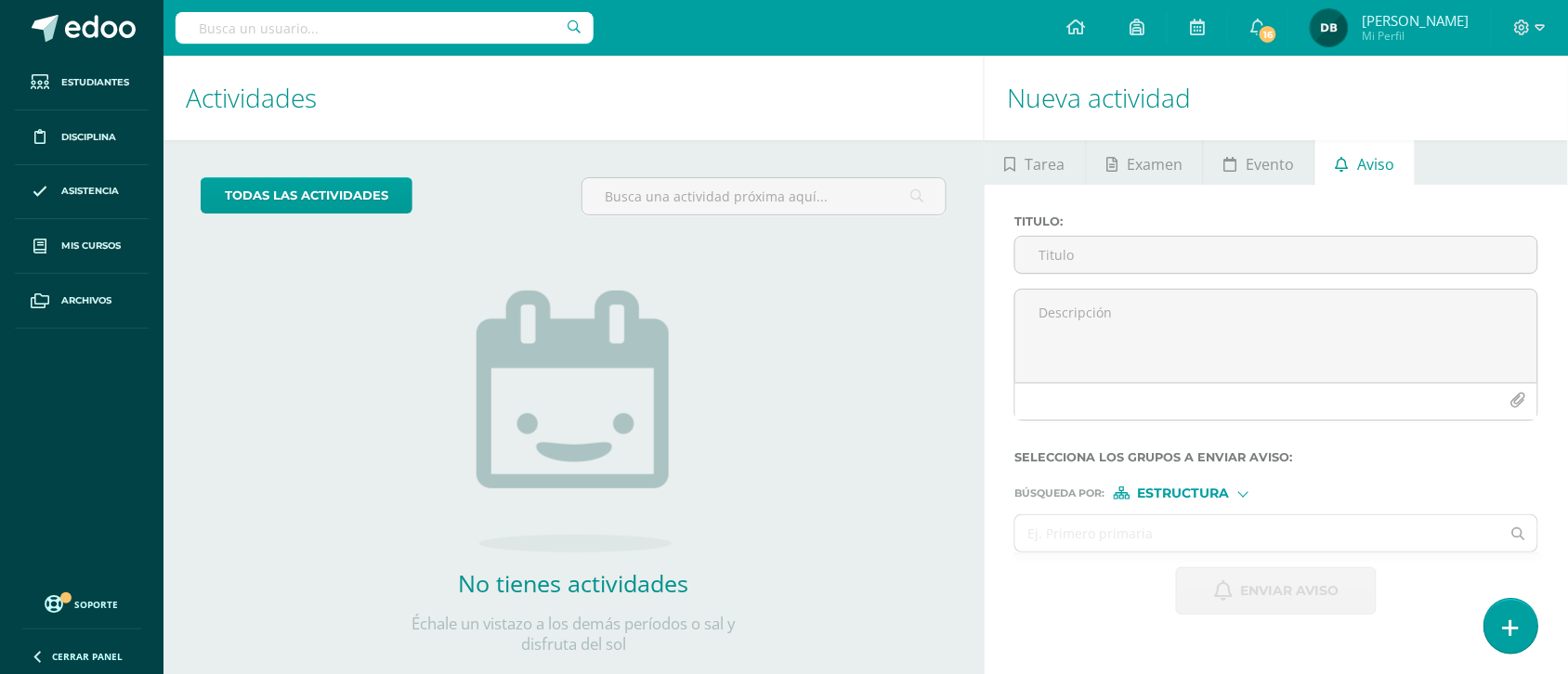
click at [1516, 638] on link at bounding box center [1511, 626] width 53 height 54
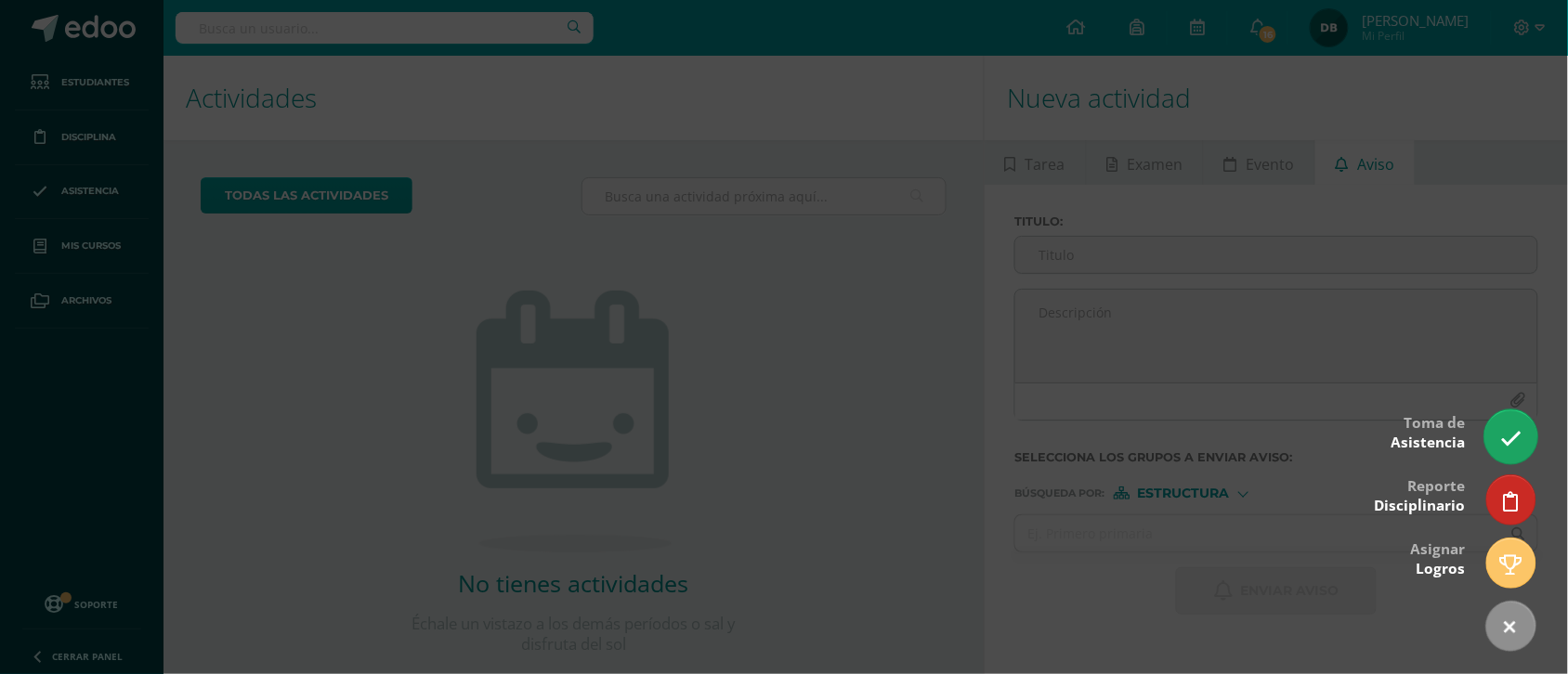
click at [1501, 435] on icon at bounding box center [1511, 439] width 22 height 22
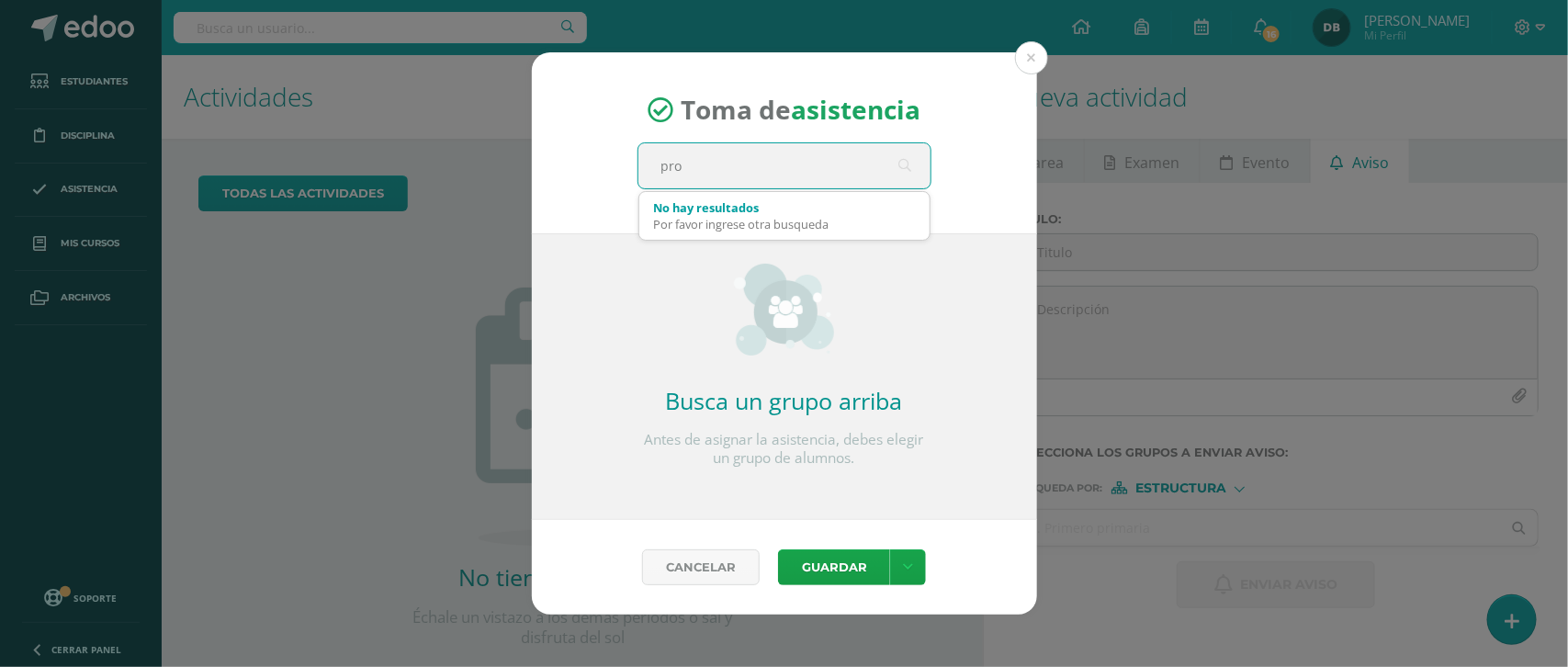
type input "prod"
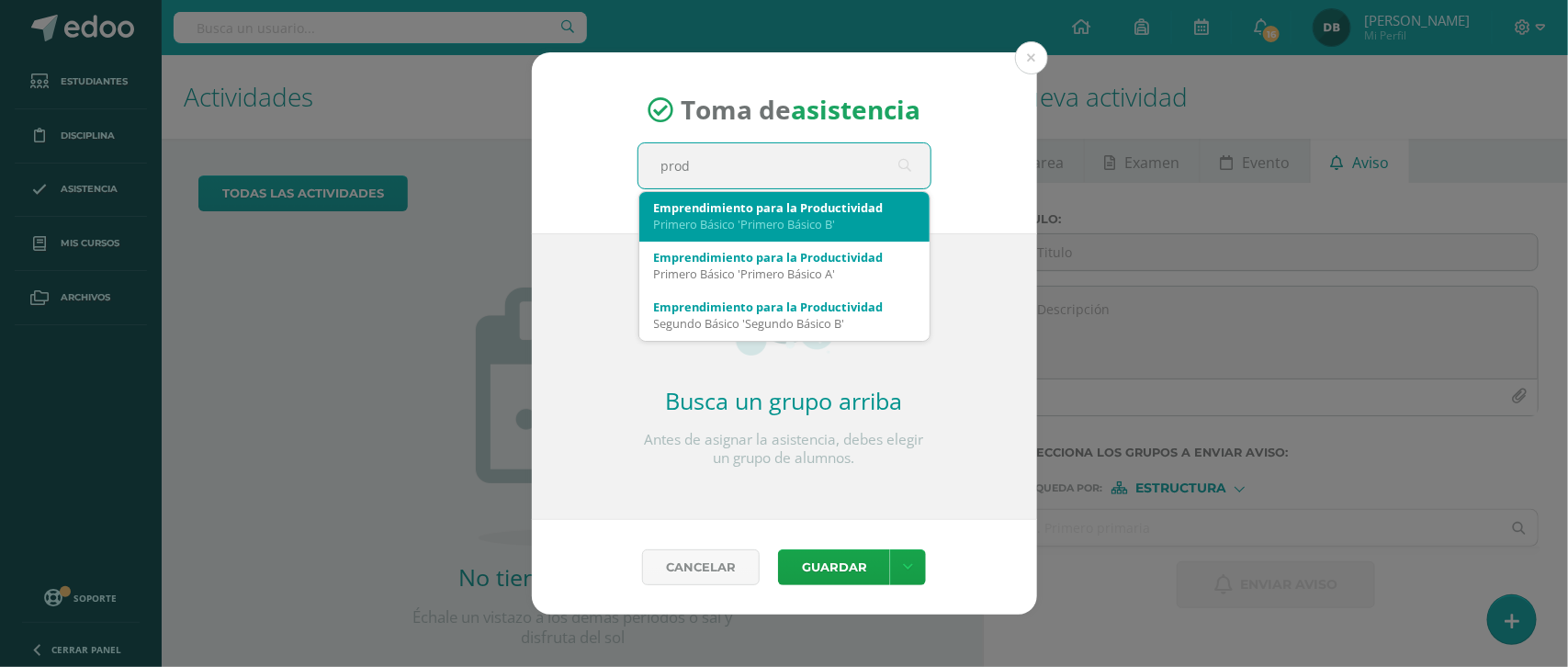
click at [726, 211] on div "Emprendimiento para la Productividad" at bounding box center [784, 207] width 261 height 17
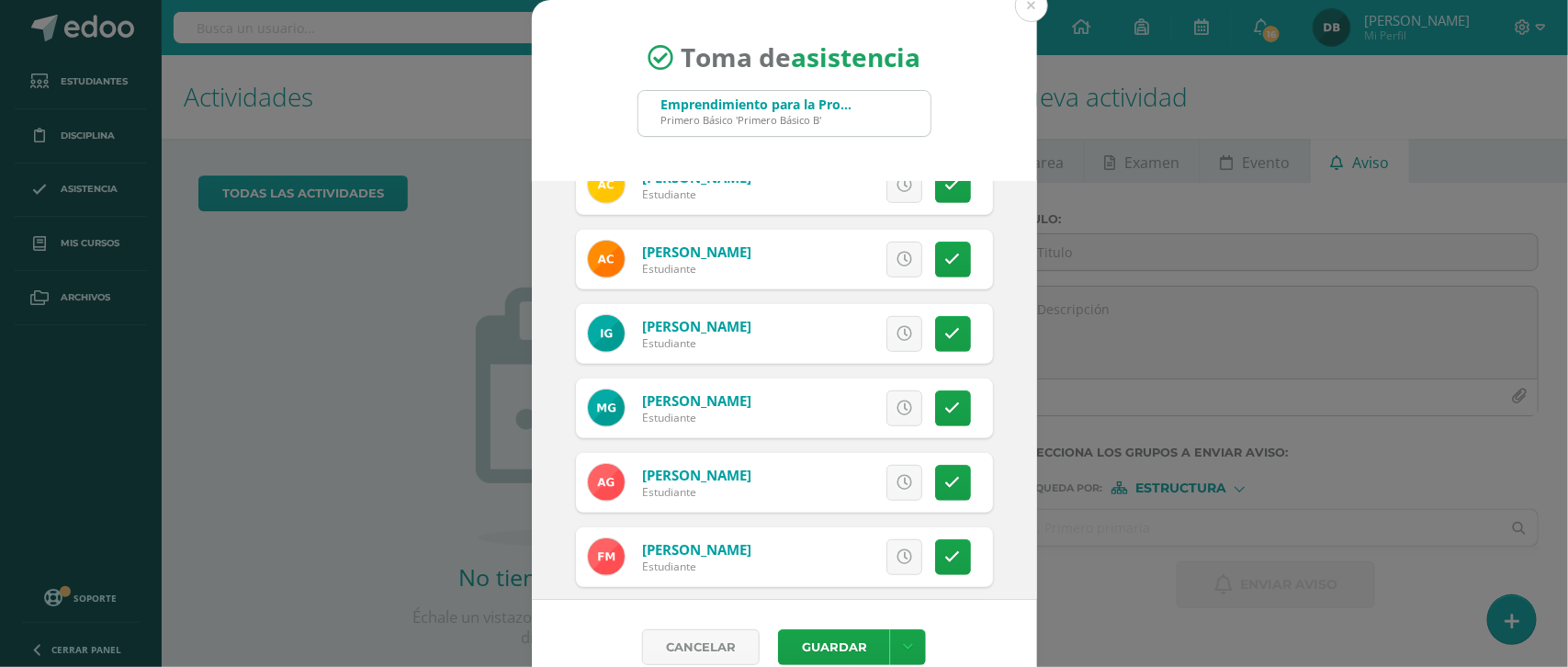
scroll to position [409, 0]
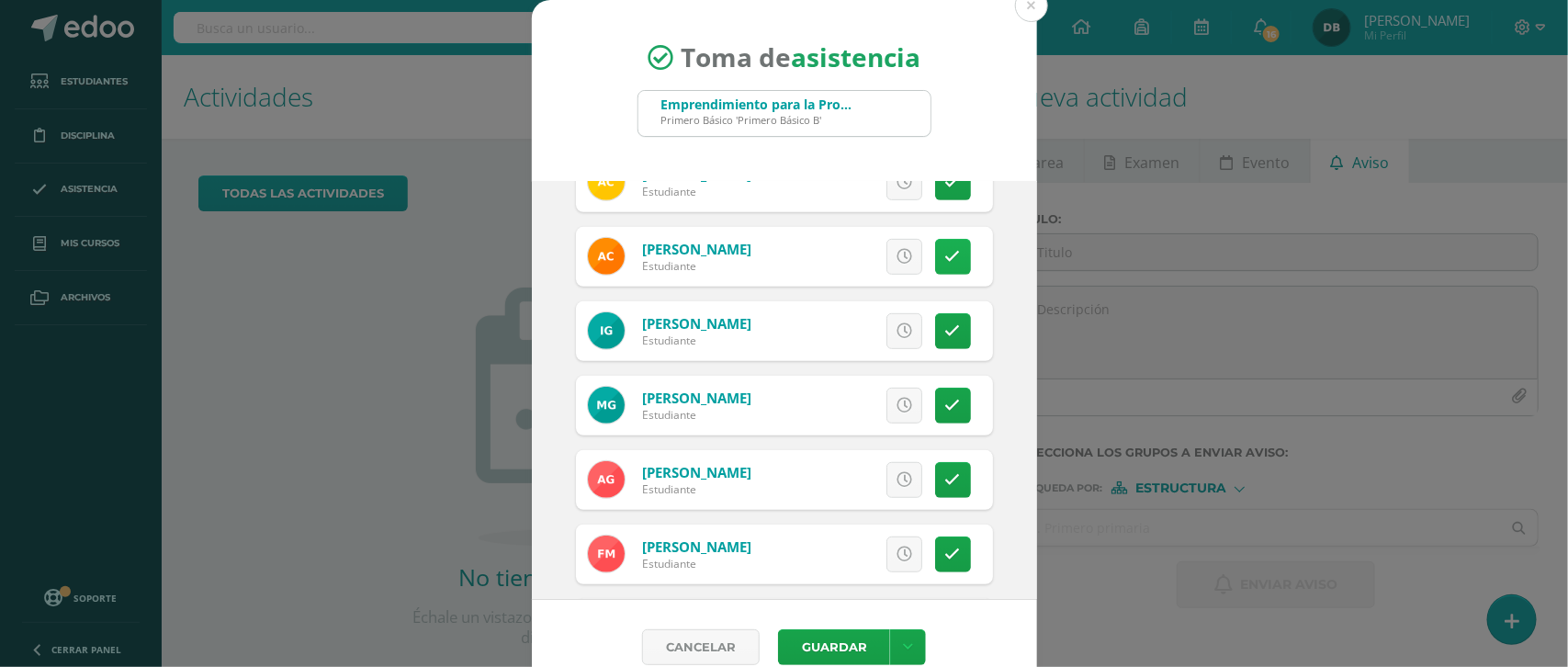
click at [936, 262] on link at bounding box center [952, 256] width 36 height 36
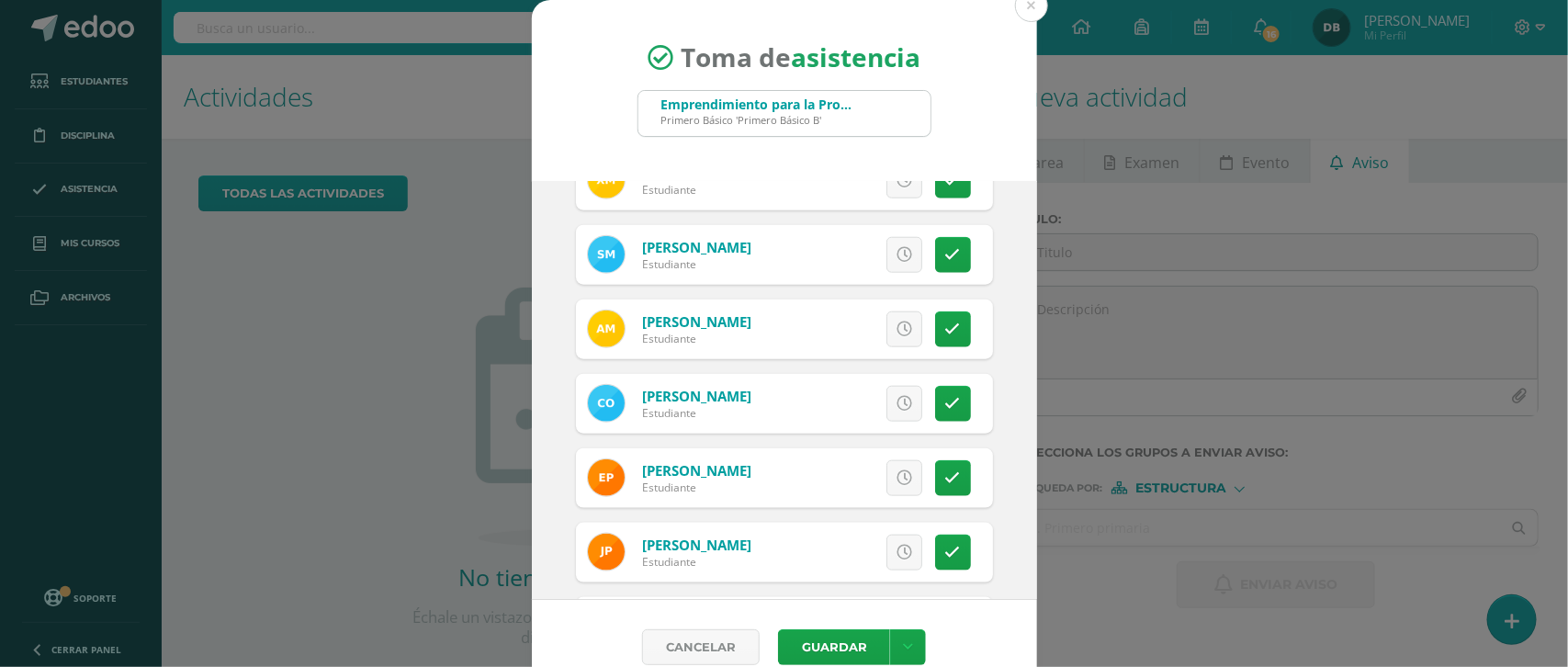
scroll to position [856, 0]
click at [934, 410] on link at bounding box center [952, 404] width 36 height 36
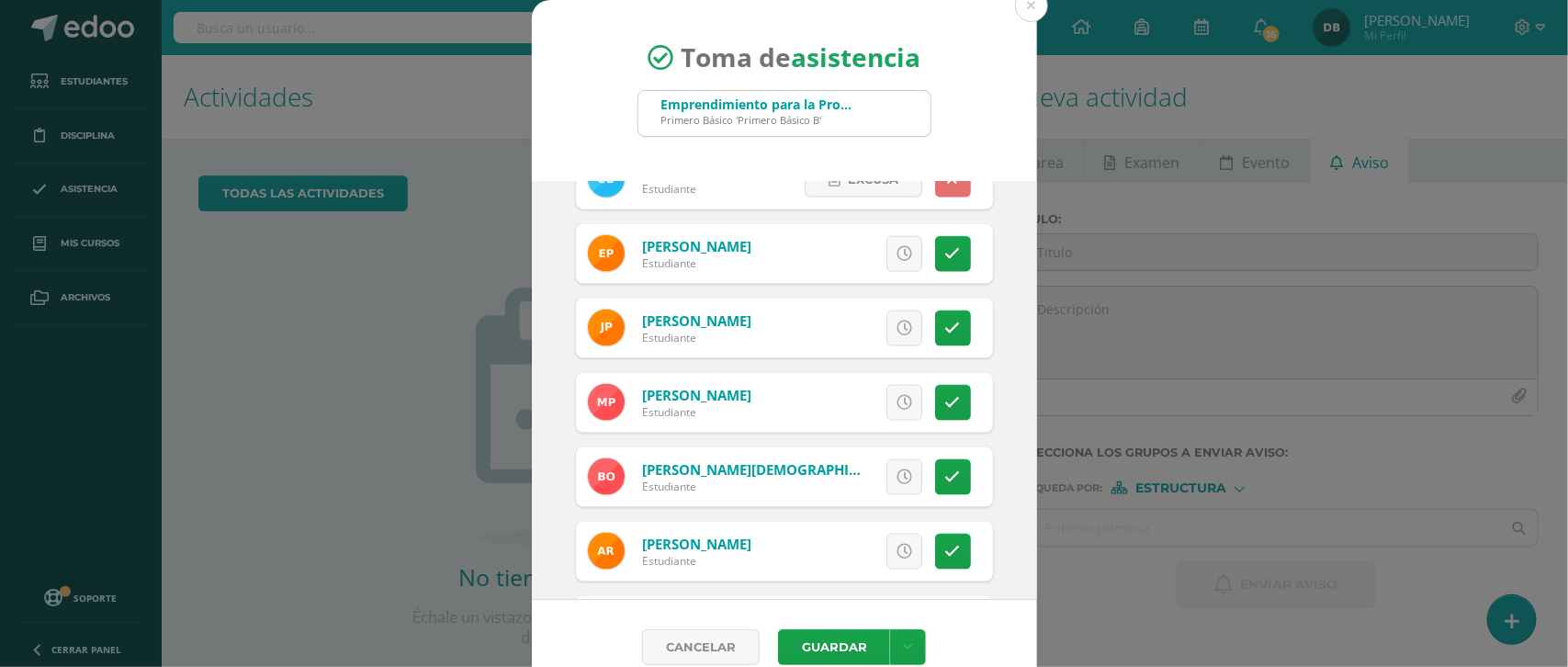
scroll to position [1082, 0]
click at [945, 322] on icon at bounding box center [953, 327] width 16 height 16
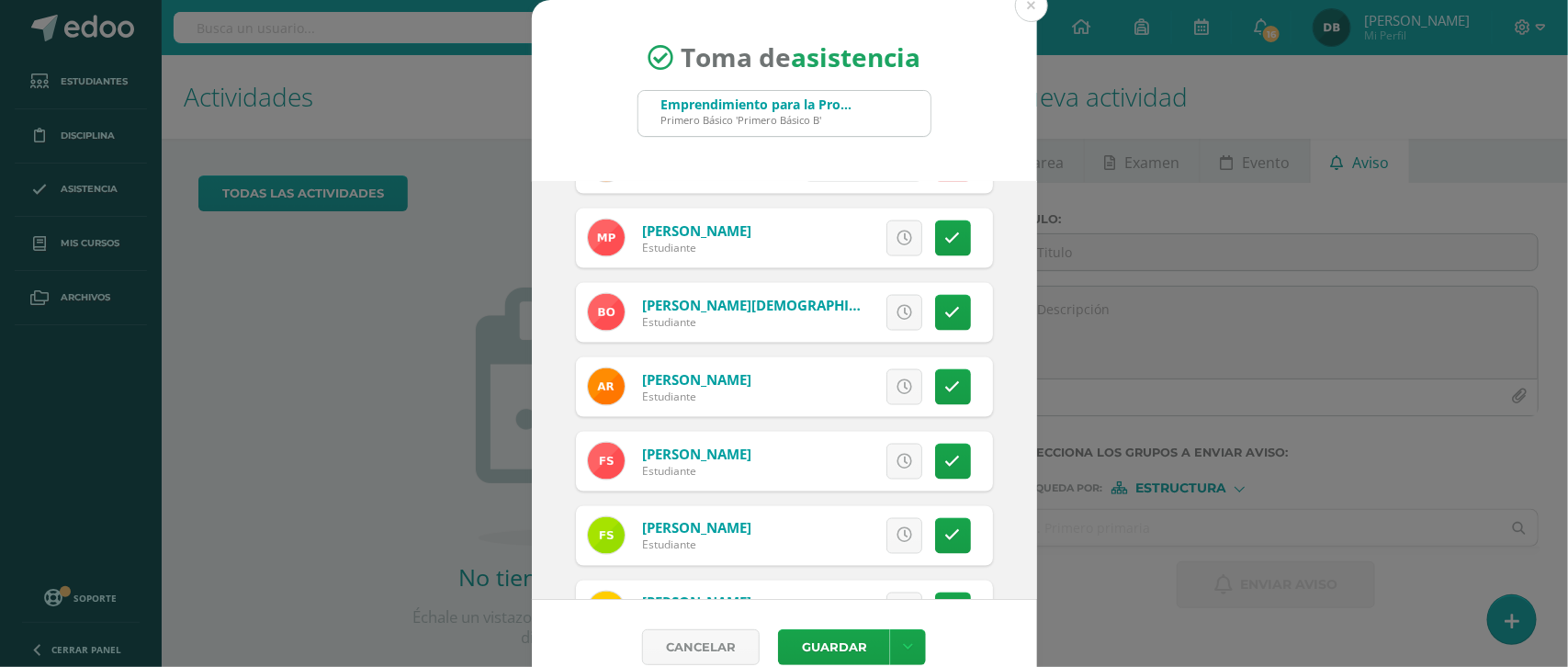
scroll to position [1246, 0]
click at [945, 311] on icon at bounding box center [953, 312] width 16 height 16
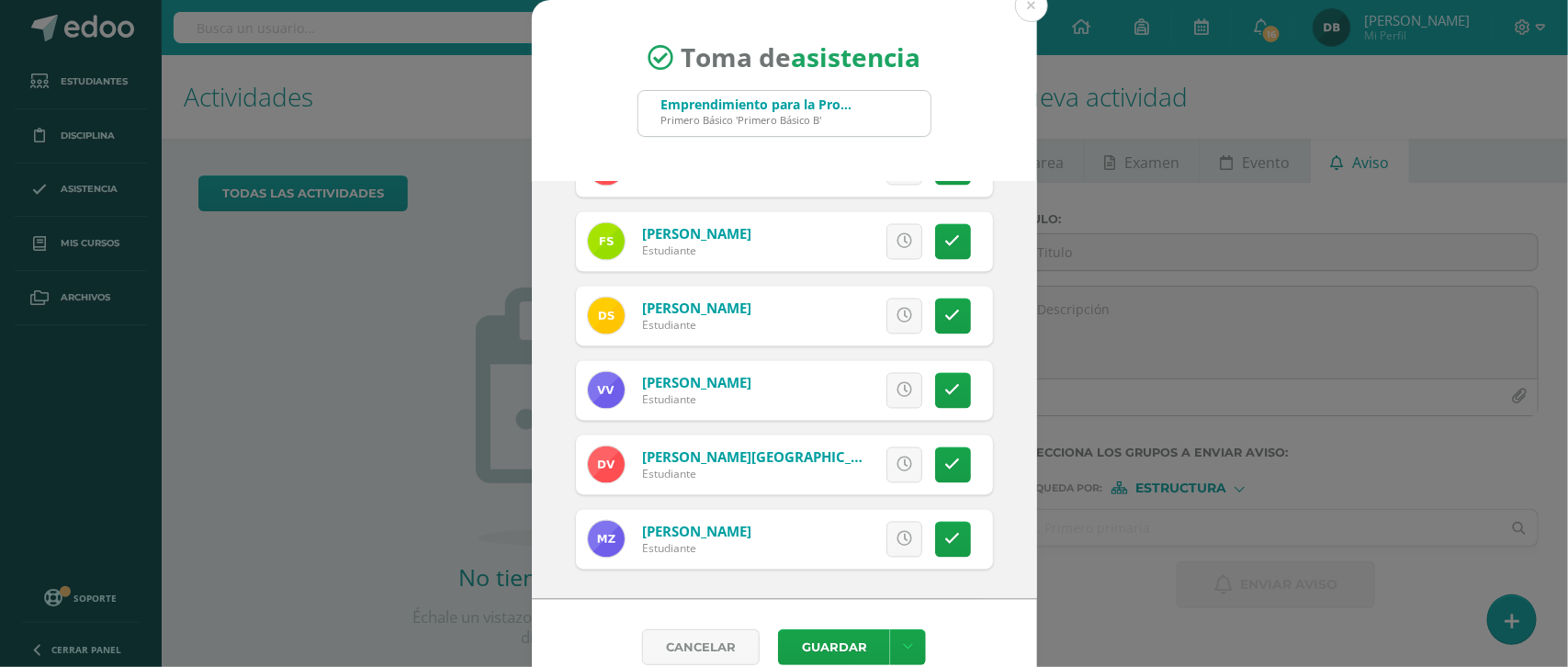
scroll to position [27, 0]
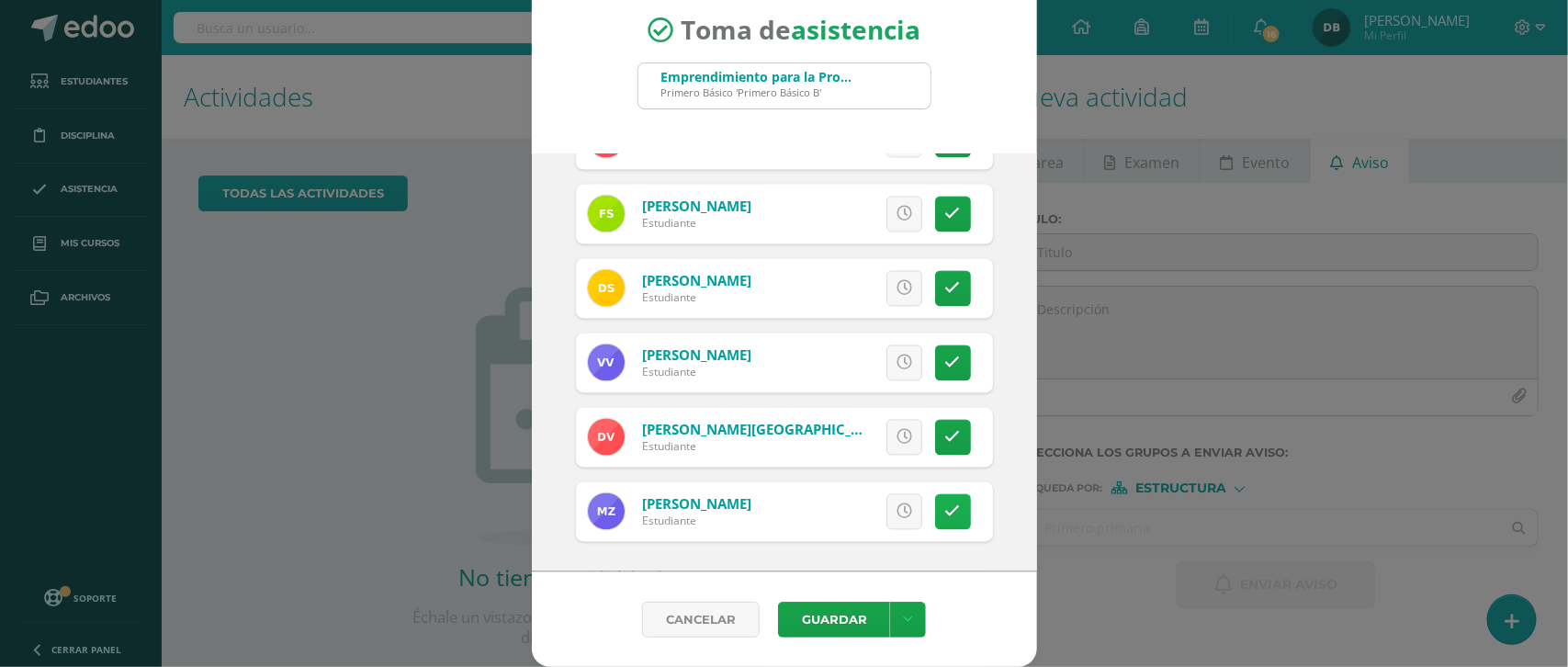
click at [945, 510] on icon at bounding box center [953, 512] width 16 height 16
click at [823, 616] on button "Guardar" at bounding box center [833, 619] width 112 height 36
